Goal: Information Seeking & Learning: Find specific page/section

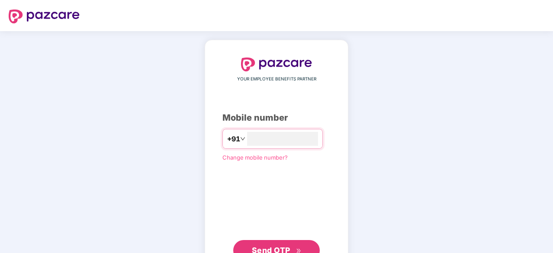
type input "**********"
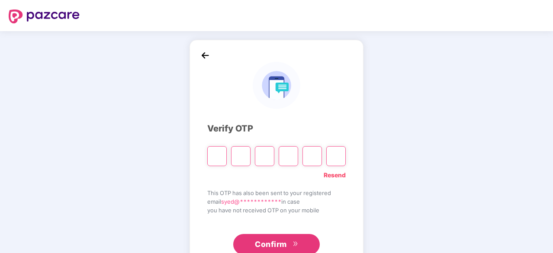
type input "*"
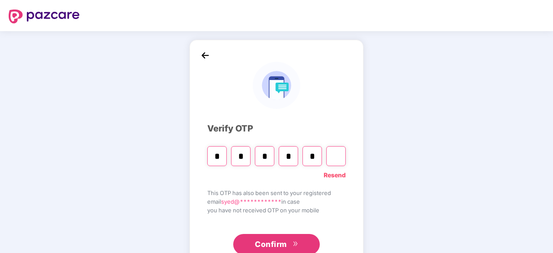
type input "*"
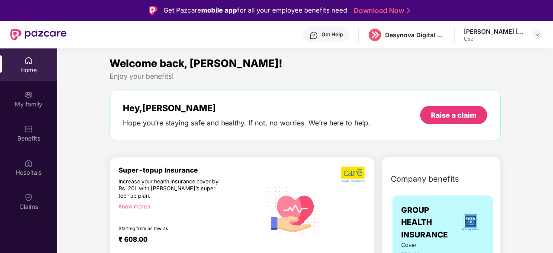
click at [521, 35] on div "[PERSON_NAME] [PERSON_NAME]" at bounding box center [494, 31] width 61 height 8
click at [535, 35] on img at bounding box center [537, 34] width 7 height 7
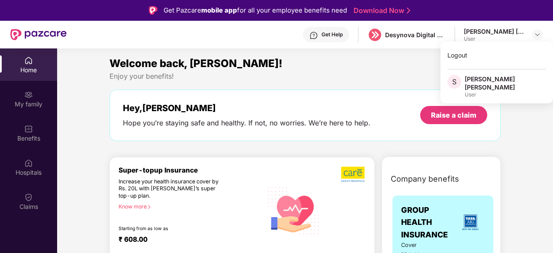
click at [492, 80] on div "[PERSON_NAME] [PERSON_NAME]" at bounding box center [505, 83] width 81 height 16
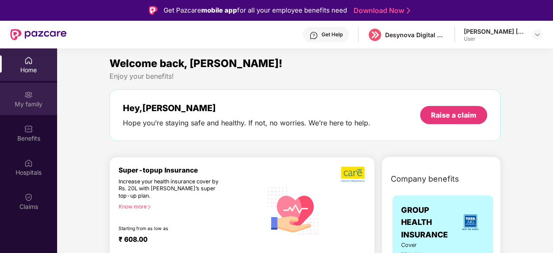
click at [34, 104] on div "My family" at bounding box center [28, 104] width 57 height 9
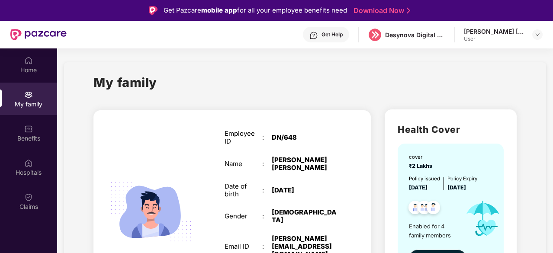
drag, startPoint x: 551, startPoint y: 65, endPoint x: 551, endPoint y: 109, distance: 43.7
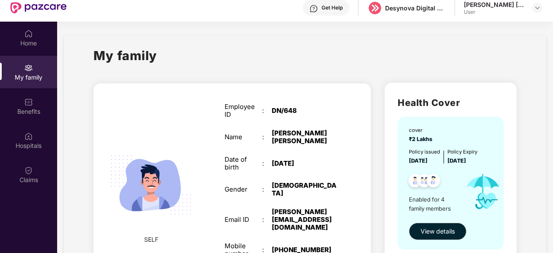
scroll to position [30, 0]
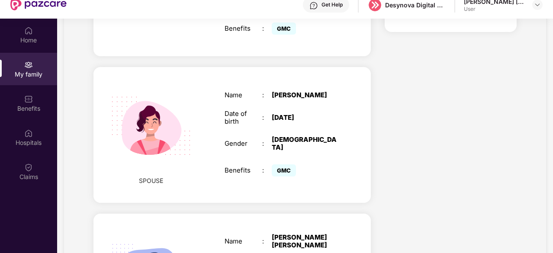
scroll to position [248, 0]
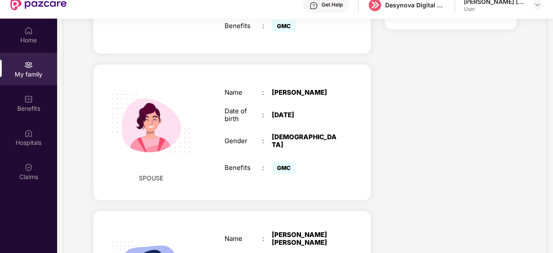
click at [286, 133] on div "[DEMOGRAPHIC_DATA]" at bounding box center [305, 141] width 66 height 16
click at [148, 135] on img at bounding box center [151, 123] width 100 height 100
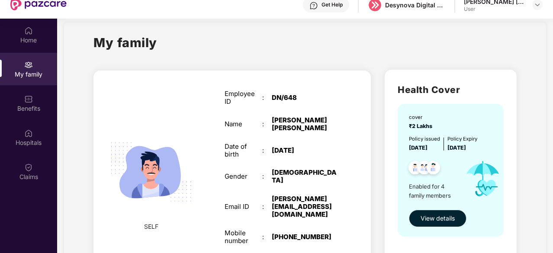
scroll to position [0, 0]
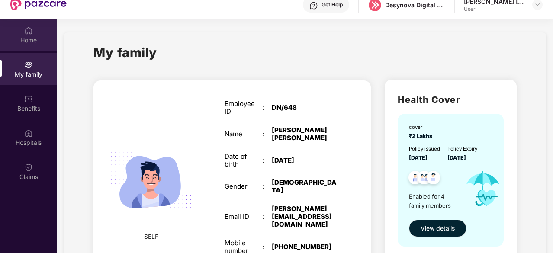
click at [31, 42] on div "Home" at bounding box center [28, 40] width 57 height 9
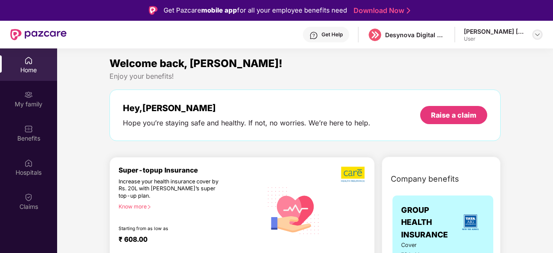
click at [533, 32] on div at bounding box center [537, 34] width 10 height 10
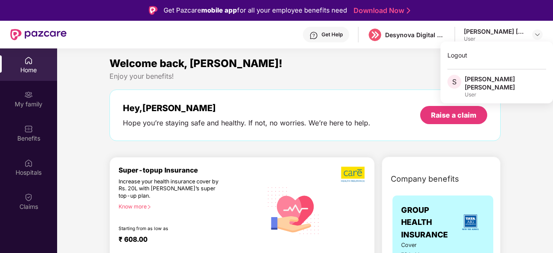
click at [481, 79] on div "[PERSON_NAME] [PERSON_NAME]" at bounding box center [505, 83] width 81 height 16
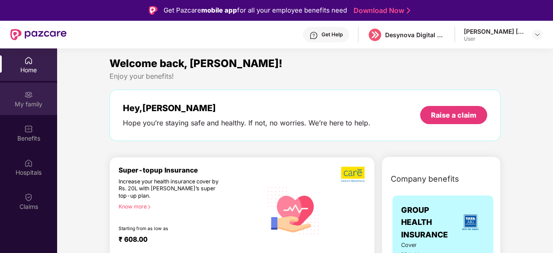
click at [32, 103] on div "My family" at bounding box center [28, 104] width 57 height 9
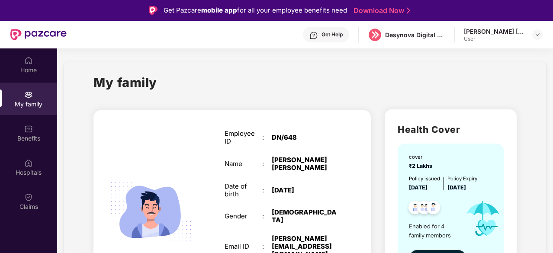
scroll to position [48, 0]
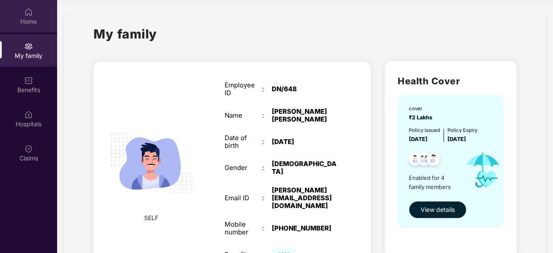
click at [29, 23] on div "Home" at bounding box center [28, 21] width 57 height 9
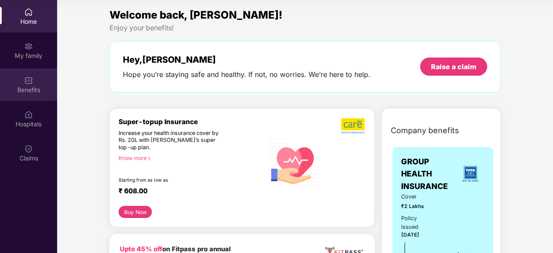
click at [32, 85] on div "Benefits" at bounding box center [28, 84] width 57 height 32
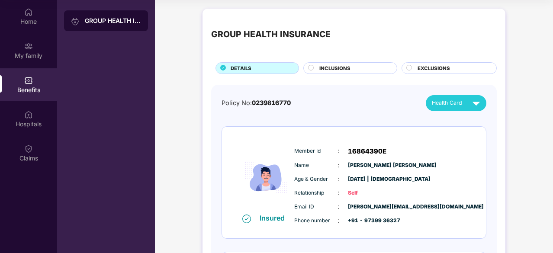
click at [344, 71] on span "INCLUSIONS" at bounding box center [334, 68] width 31 height 8
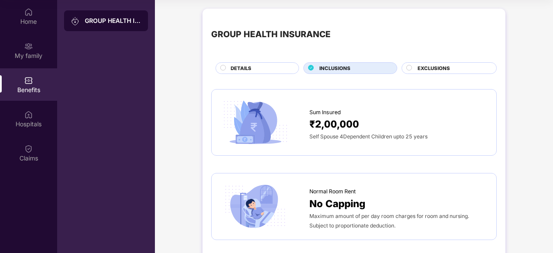
click at [440, 68] on span "EXCLUSIONS" at bounding box center [434, 68] width 32 height 8
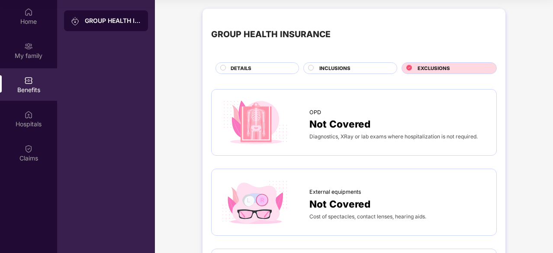
click at [371, 66] on div "INCLUSIONS" at bounding box center [353, 68] width 77 height 9
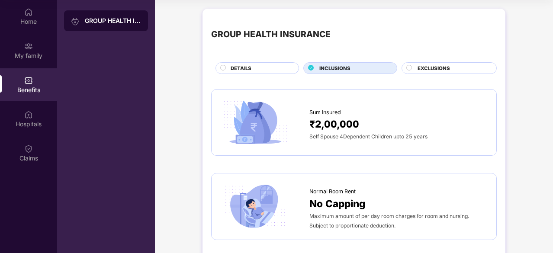
click at [278, 67] on div "DETAILS" at bounding box center [260, 68] width 68 height 9
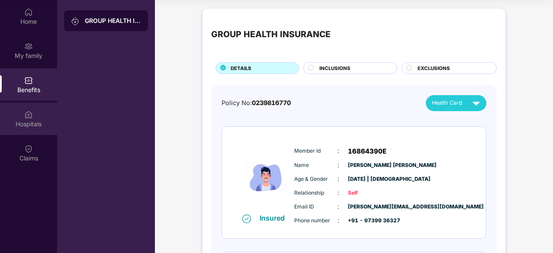
click at [18, 114] on div "Hospitals" at bounding box center [28, 119] width 57 height 32
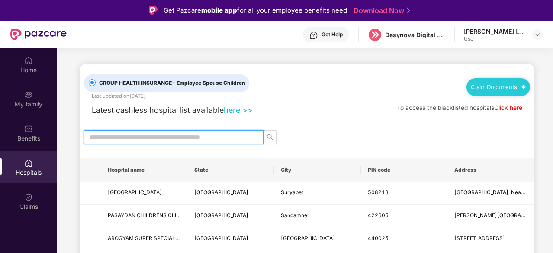
click at [153, 135] on input "text" at bounding box center [170, 137] width 162 height 10
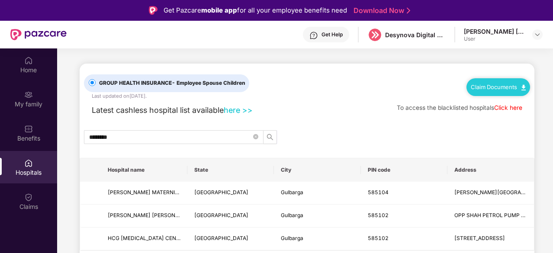
drag, startPoint x: 551, startPoint y: 106, endPoint x: 552, endPoint y: 141, distance: 34.6
click at [552, 141] on div "Home My family Benefits Hospitals Claims GROUP HEALTH INSURANCE - Employee Spou…" at bounding box center [276, 174] width 553 height 253
click at [190, 136] on input "********" at bounding box center [170, 137] width 162 height 10
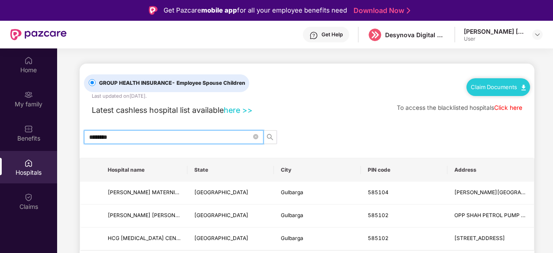
click at [190, 136] on input "********" at bounding box center [170, 137] width 162 height 10
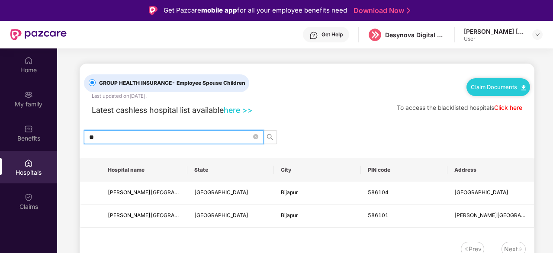
type input "*"
type input "*********"
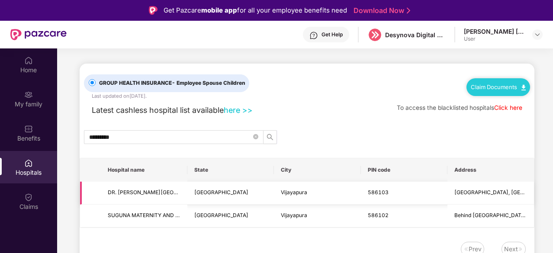
click at [148, 196] on td "DR. [PERSON_NAME][GEOGRAPHIC_DATA]- Only For SKDRDP" at bounding box center [144, 193] width 87 height 23
click at [151, 196] on span "DR. [PERSON_NAME][GEOGRAPHIC_DATA]- Only For SKDRDP" at bounding box center [144, 193] width 73 height 8
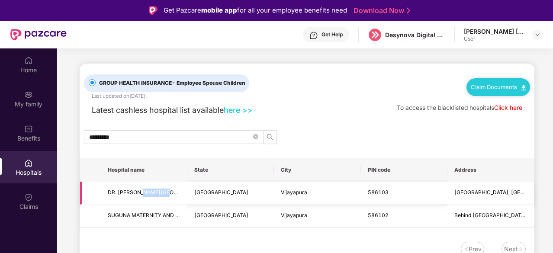
click at [151, 196] on span "DR. [PERSON_NAME][GEOGRAPHIC_DATA]- Only For SKDRDP" at bounding box center [144, 193] width 73 height 8
click at [255, 138] on icon "close-circle" at bounding box center [255, 136] width 5 height 5
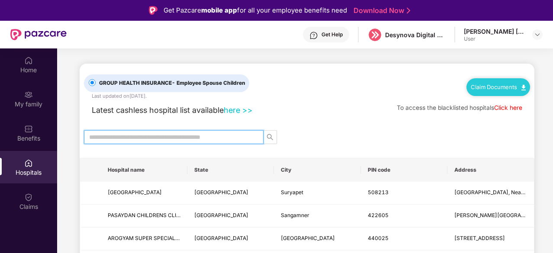
click at [219, 139] on input "text" at bounding box center [170, 137] width 162 height 10
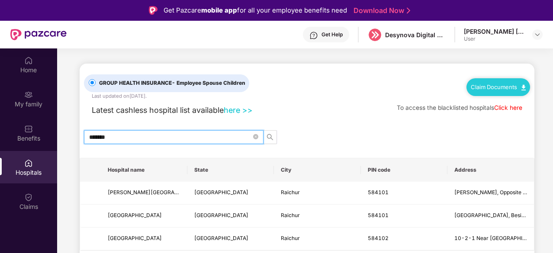
scroll to position [2, 0]
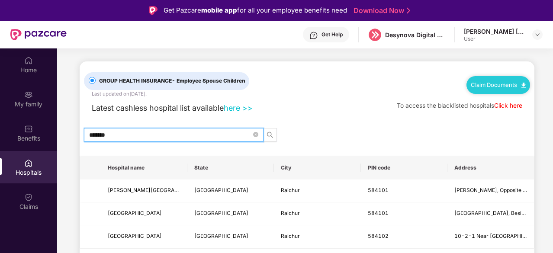
click at [191, 134] on input "*******" at bounding box center [170, 135] width 162 height 10
click at [190, 133] on input "*******" at bounding box center [170, 135] width 162 height 10
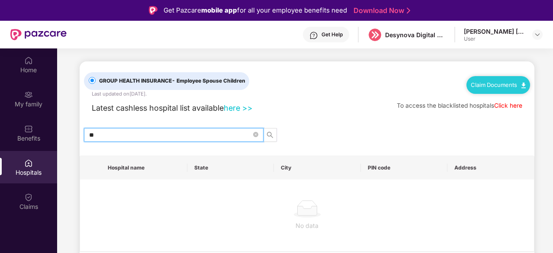
type input "*"
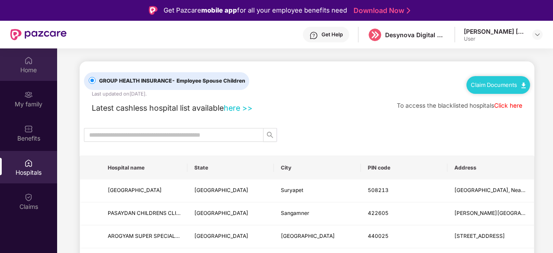
click at [30, 67] on div "Home" at bounding box center [28, 70] width 57 height 9
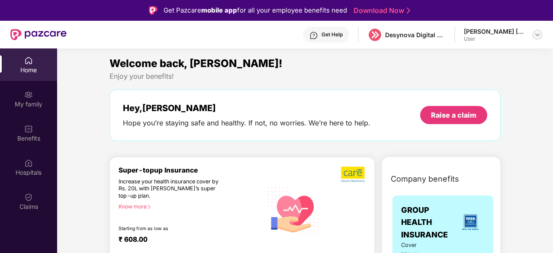
click at [540, 39] on div at bounding box center [537, 34] width 10 height 10
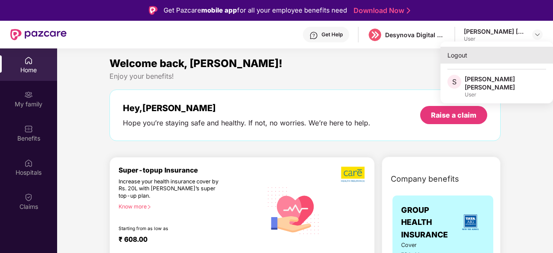
click at [466, 60] on div "Logout" at bounding box center [496, 55] width 113 height 17
